Goal: Information Seeking & Learning: Learn about a topic

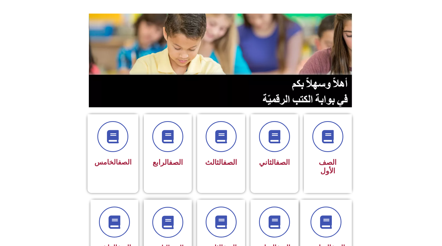
scroll to position [53, 0]
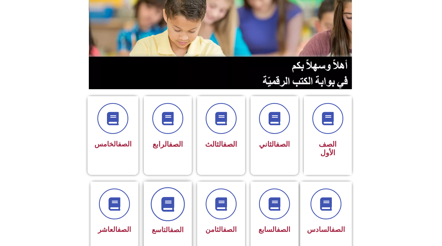
click at [161, 197] on icon at bounding box center [167, 204] width 15 height 15
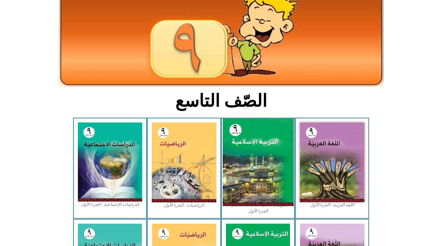
scroll to position [53, 0]
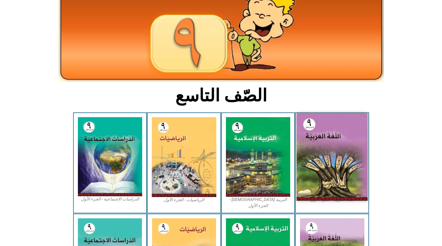
click at [334, 141] on img at bounding box center [331, 157] width 71 height 88
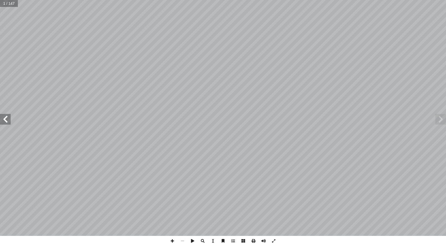
click at [9, 120] on span at bounding box center [5, 119] width 11 height 11
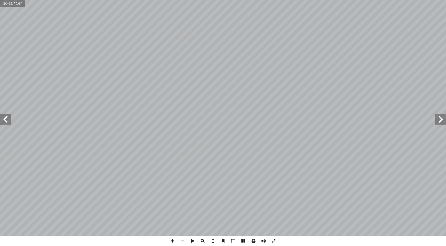
click at [443, 117] on span at bounding box center [440, 119] width 11 height 11
click at [2, 118] on span at bounding box center [5, 119] width 11 height 11
click at [5, 118] on span at bounding box center [5, 119] width 11 height 11
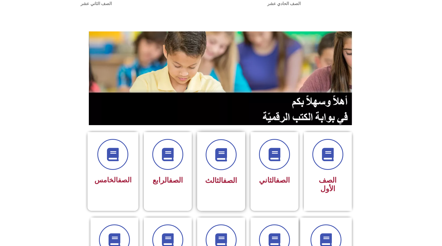
scroll to position [27, 0]
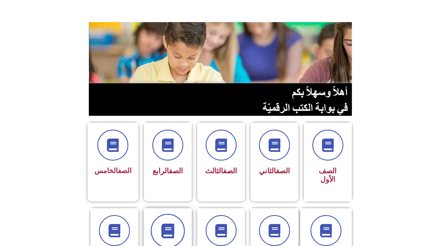
click at [171, 224] on icon at bounding box center [167, 231] width 15 height 15
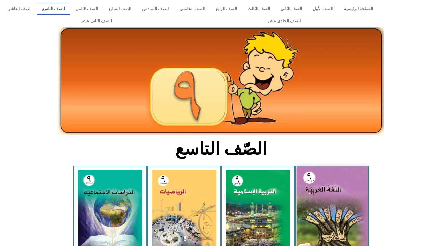
click at [312, 196] on img at bounding box center [331, 211] width 71 height 88
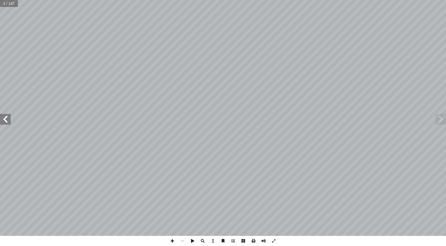
click at [2, 120] on span at bounding box center [5, 119] width 11 height 11
click at [3, 119] on span at bounding box center [5, 119] width 11 height 11
click at [6, 117] on span at bounding box center [5, 119] width 11 height 11
click at [6, 116] on span at bounding box center [5, 119] width 11 height 11
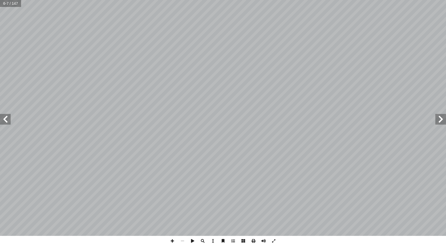
click at [6, 116] on span at bounding box center [5, 119] width 11 height 11
click at [4, 117] on span at bounding box center [5, 119] width 11 height 11
click at [0, 49] on html "الصفحة الرئيسية الصف الأول الصف الثاني الصف الثالث الصف الرابع الصف الخامس الصف…" at bounding box center [223, 24] width 446 height 49
click at [442, 120] on span at bounding box center [440, 119] width 11 height 11
